Goal: Navigation & Orientation: Find specific page/section

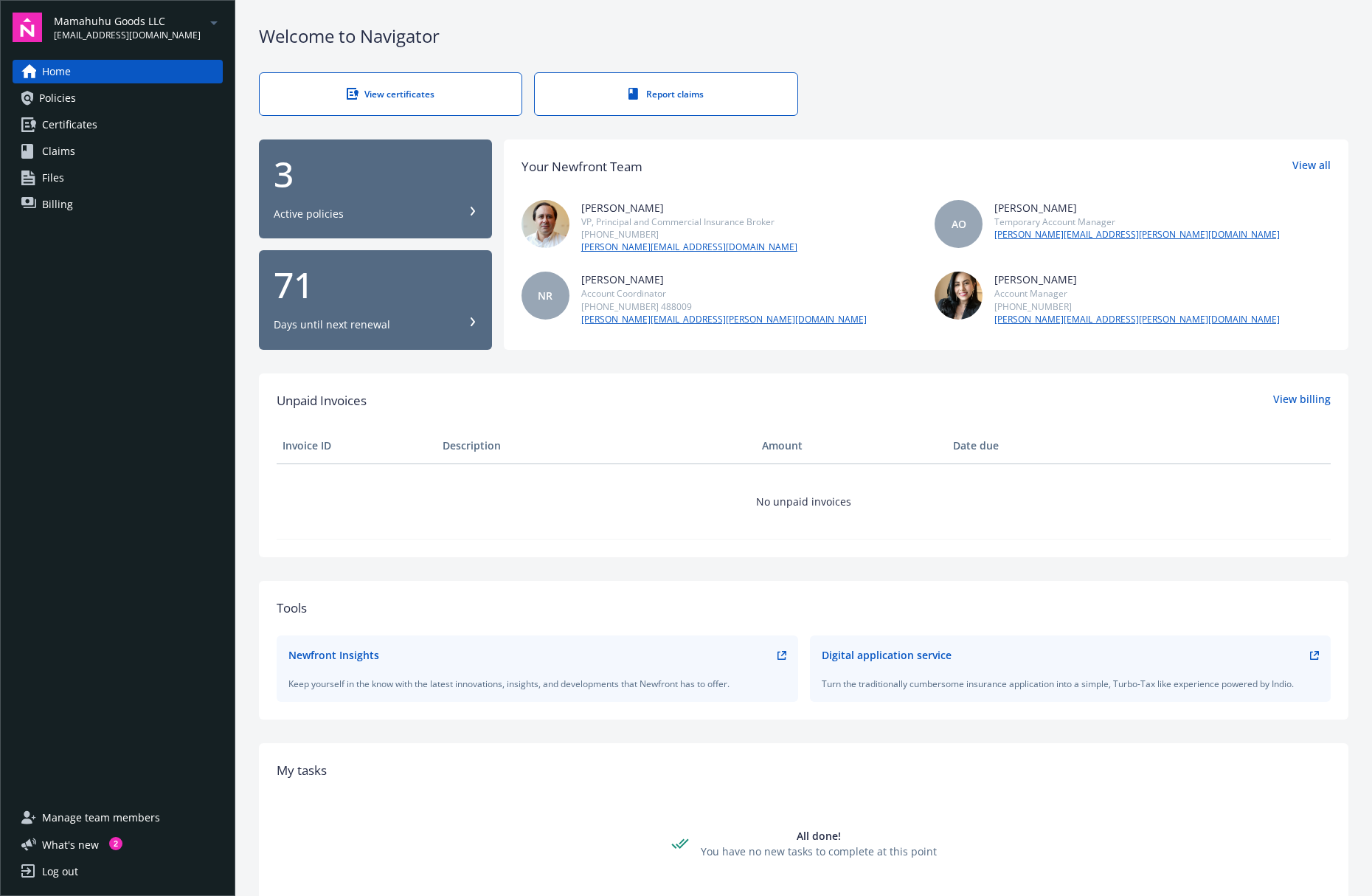
click at [122, 43] on div "Mamahuhu Goods LLC [EMAIL_ADDRESS][DOMAIN_NAME] Home Policies Certificates Clai…" at bounding box center [118, 448] width 235 height 896
click at [138, 24] on span "Mamahuhu Goods LLC" at bounding box center [127, 21] width 146 height 16
click at [114, 122] on span "Mamahuhu, LLC" at bounding box center [118, 118] width 115 height 30
